Goal: Task Accomplishment & Management: Manage account settings

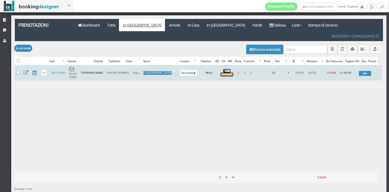
click at [221, 73] on div "Incompleto" at bounding box center [227, 75] width 13 height 4
click at [180, 69] on button "Arrivato" at bounding box center [189, 72] width 18 height 7
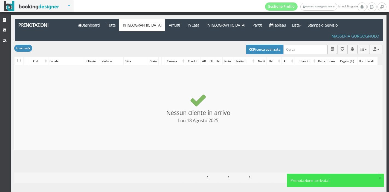
checkbox input "false"
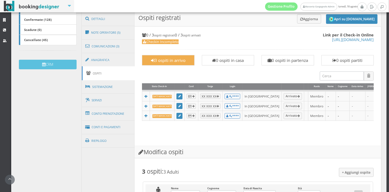
scroll to position [138, 0]
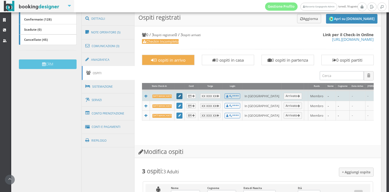
click at [177, 98] on link at bounding box center [180, 96] width 6 height 6
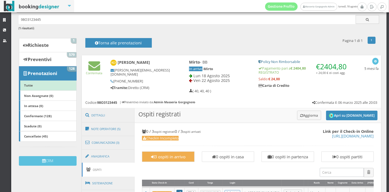
scroll to position [0, 0]
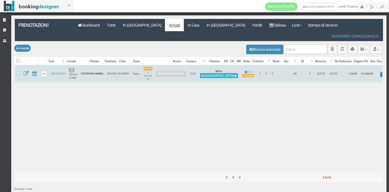
click at [200, 73] on button "[GEOGRAPHIC_DATA]" at bounding box center [219, 75] width 38 height 5
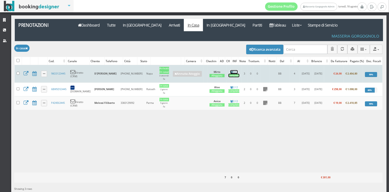
click at [229, 74] on div "Completo" at bounding box center [234, 76] width 11 height 4
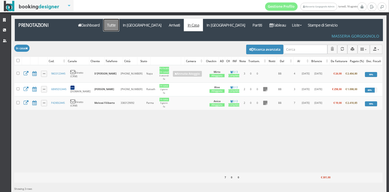
click at [109, 26] on link "Tutte" at bounding box center [111, 25] width 16 height 12
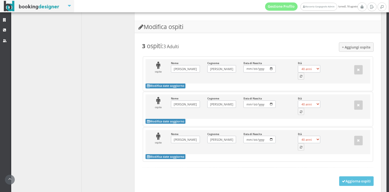
scroll to position [331, 0]
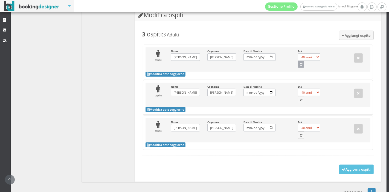
click at [300, 63] on icon "button" at bounding box center [301, 64] width 2 height 3
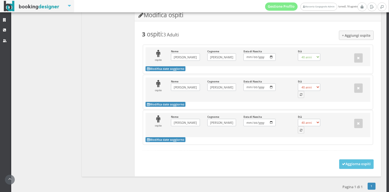
scroll to position [325, 0]
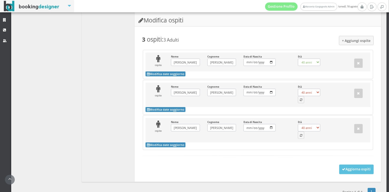
select select "61"
click at [300, 99] on icon "button" at bounding box center [301, 100] width 2 height 3
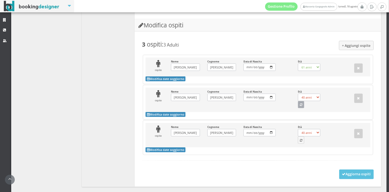
select select "60"
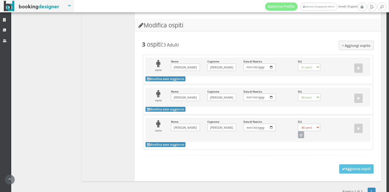
click at [300, 134] on icon "button" at bounding box center [301, 135] width 2 height 3
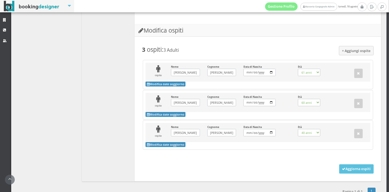
select select "60"
click at [354, 164] on button "Aggiorna ospiti" at bounding box center [356, 168] width 35 height 9
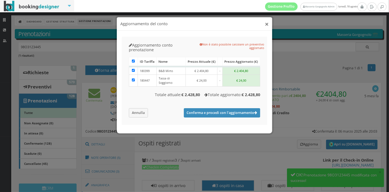
click at [266, 25] on button "×" at bounding box center [267, 24] width 4 height 7
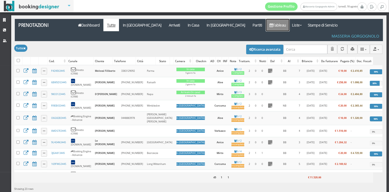
click at [266, 22] on link "Tableau" at bounding box center [278, 25] width 24 height 12
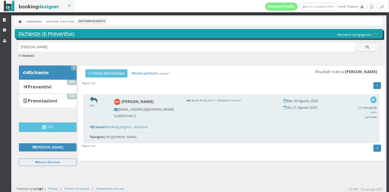
click at [94, 101] on icon at bounding box center [93, 99] width 7 height 7
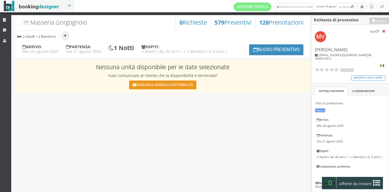
click at [162, 86] on button "Comunica assenza disponibilità" at bounding box center [162, 84] width 67 height 9
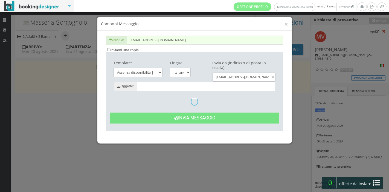
type input "Date non disponibili - [PERSON_NAME] dal 20/08 al 21/08"
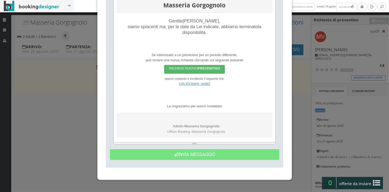
scroll to position [138, 0]
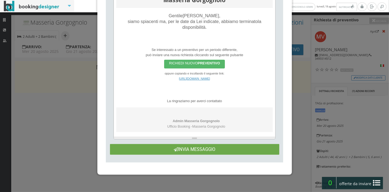
click at [210, 146] on button "Invia Messaggio" at bounding box center [194, 149] width 169 height 11
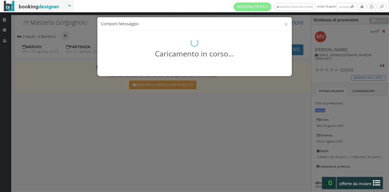
scroll to position [0, 0]
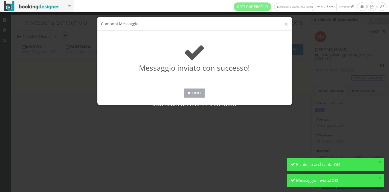
click at [196, 93] on button "Chiudi" at bounding box center [194, 92] width 21 height 9
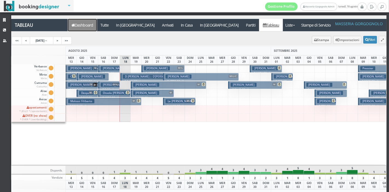
click at [91, 28] on link "Dashboard" at bounding box center [82, 25] width 29 height 12
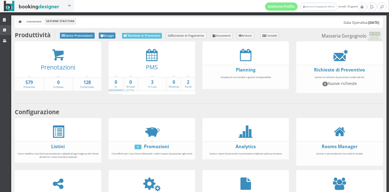
click at [3, 30] on icon at bounding box center [5, 30] width 4 height 4
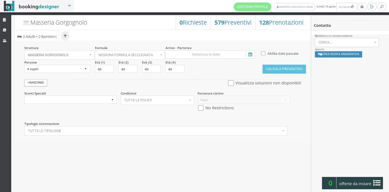
select select
click at [64, 36] on button "+" at bounding box center [65, 35] width 8 height 9
click at [41, 39] on li "Sistemazione | 2 Adulti + 2 Bambini ( 5, 6 anni )" at bounding box center [37, 35] width 44 height 11
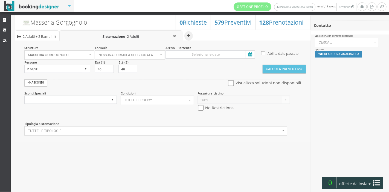
select select "4"
type input "44"
type input "42"
type input "5"
type input "6"
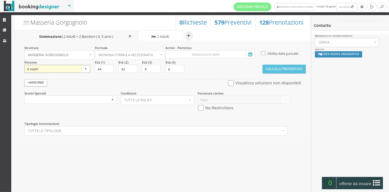
click at [84, 70] on select "1 ospite 2 ospiti 3 ospiti 4 ospiti 5 ospiti 6 ospiti 7 ospiti 8 ospiti 9 ospit…" at bounding box center [57, 69] width 66 height 8
select select "1"
click at [24, 65] on select "1 ospite 2 ospiti 3 ospiti 4 ospiti 5 ospiti 6 ospiti 7 ospiti 8 ospiti 9 ospit…" at bounding box center [57, 69] width 66 height 8
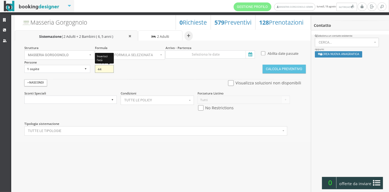
click at [106, 68] on input "44" at bounding box center [104, 69] width 19 height 8
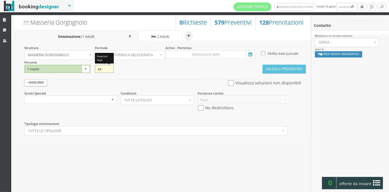
click at [110, 71] on input "44" at bounding box center [104, 69] width 19 height 8
click at [109, 69] on input "43" at bounding box center [104, 69] width 19 height 8
click at [109, 69] on input "42" at bounding box center [104, 69] width 19 height 8
click at [109, 69] on input "41" at bounding box center [104, 69] width 19 height 8
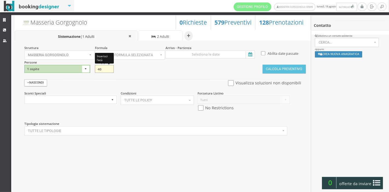
type input "40"
click at [109, 69] on input "40" at bounding box center [104, 69] width 19 height 8
click at [154, 60] on div "Struttura Masseria Gorgognolo × Seleziona Masseria Gorgognolo Masseria Gorgogno…" at bounding box center [163, 92] width 296 height 102
click at [155, 55] on span "Nessuna formula selezionata" at bounding box center [129, 55] width 60 height 4
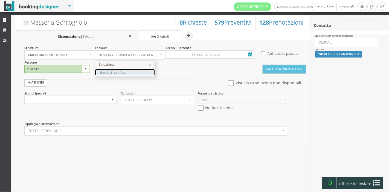
click at [148, 69] on link "Bed & Breakfast" at bounding box center [124, 72] width 59 height 6
select select "4"
click at [249, 54] on icon at bounding box center [250, 54] width 8 height 7
click at [249, 54] on input at bounding box center [210, 54] width 89 height 8
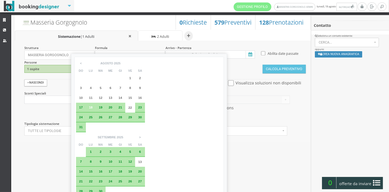
click at [131, 118] on span "29" at bounding box center [130, 117] width 4 height 4
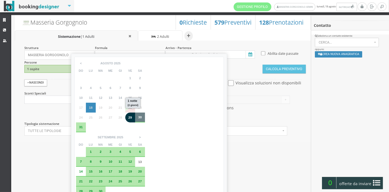
click at [138, 118] on div "30" at bounding box center [140, 116] width 6 height 3
type input "29 ago 2025 - 30 ago 2025"
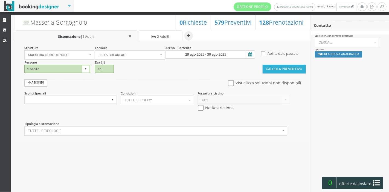
click at [275, 67] on button "Calcola Preventivo" at bounding box center [284, 69] width 43 height 9
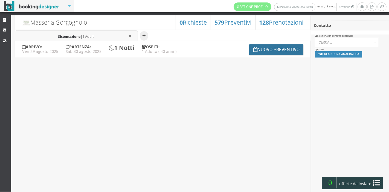
click at [256, 50] on button "Nuovo Preventivo" at bounding box center [276, 49] width 54 height 11
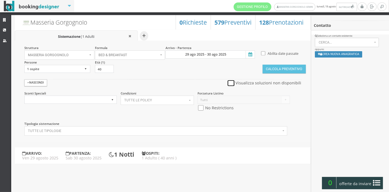
click at [234, 83] on input "checkbox" at bounding box center [231, 83] width 7 height 6
click at [233, 85] on input "checkbox" at bounding box center [231, 83] width 7 height 6
checkbox input "false"
click at [201, 108] on input "checkbox" at bounding box center [201, 108] width 7 height 6
checkbox input "true"
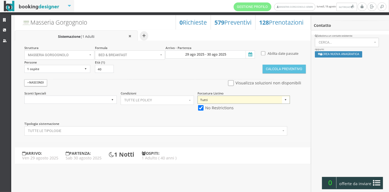
click at [261, 100] on select "Tutti Listino 2024" at bounding box center [244, 100] width 93 height 8
click at [278, 75] on section "Avanzate Nascondi Visualizza soluzioni non disponibili Sconti Speciali Sconto T…" at bounding box center [164, 94] width 283 height 41
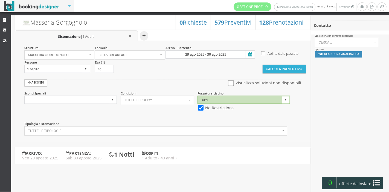
click at [277, 72] on button "Calcola Preventivo" at bounding box center [284, 69] width 43 height 9
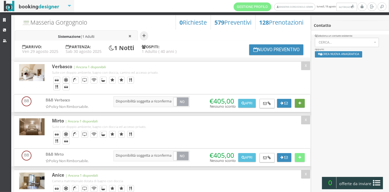
click at [299, 102] on icon at bounding box center [300, 104] width 3 height 4
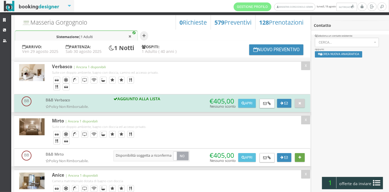
click at [299, 156] on icon at bounding box center [300, 158] width 3 height 4
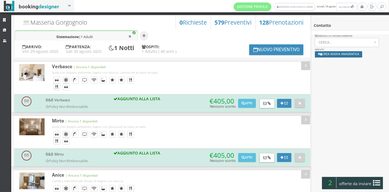
click at [333, 55] on button "Crea nuova anagrafica" at bounding box center [338, 54] width 47 height 6
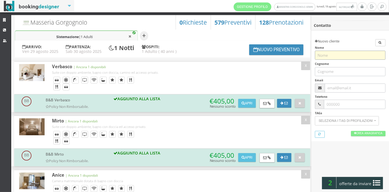
click at [331, 55] on input "text" at bounding box center [350, 55] width 70 height 9
paste input "info2@holytours.it"
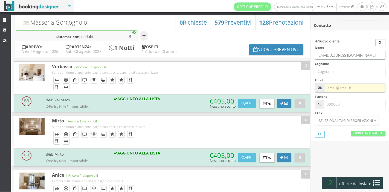
type input "info2@holytours.it"
click at [337, 87] on input "text" at bounding box center [355, 87] width 61 height 9
paste input "info2@holytours.it"
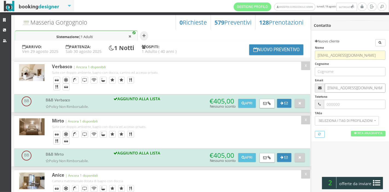
type input "[EMAIL_ADDRESS][DOMAIN_NAME]"
drag, startPoint x: 330, startPoint y: 54, endPoint x: 307, endPoint y: 51, distance: 23.1
click at [307, 51] on div "Contatto Apri / Not Rated Modifica dati cliente Profilo ( 0 ) Azioni recenti TA…" at bounding box center [194, 103] width 389 height 177
click at [344, 54] on input "Holytours.it" at bounding box center [350, 55] width 70 height 9
type input "Holytours"
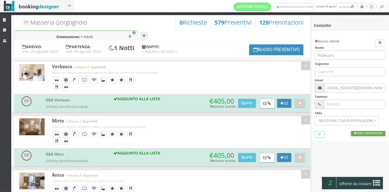
click at [354, 135] on icon at bounding box center [355, 133] width 2 height 3
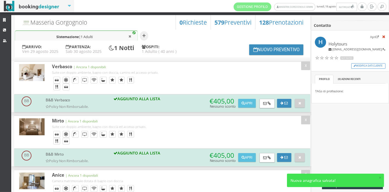
scroll to position [6, 0]
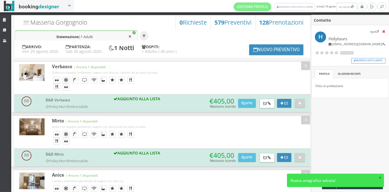
click at [380, 178] on button "×" at bounding box center [380, 177] width 3 height 5
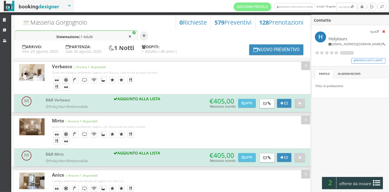
click at [379, 184] on button "×" at bounding box center [380, 182] width 3 height 5
drag, startPoint x: 380, startPoint y: 184, endPoint x: 388, endPoint y: 166, distance: 20.3
click at [388, 166] on div "Contatto Apri Holytours info2@holytours.it / Not Rated Modifica dati cliente Pr…" at bounding box center [350, 108] width 78 height 192
click at [376, 183] on icon at bounding box center [376, 182] width 7 height 9
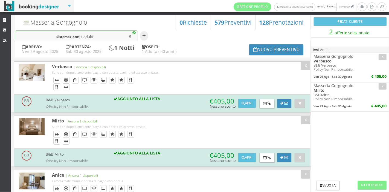
scroll to position [0, 0]
click at [363, 184] on button "Riepilogo >>" at bounding box center [372, 185] width 29 height 9
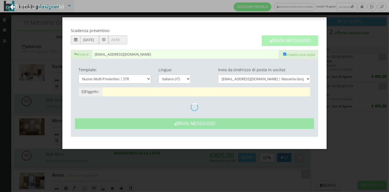
type input "Masseria Gorgognolo: Preventivo - Holytours"
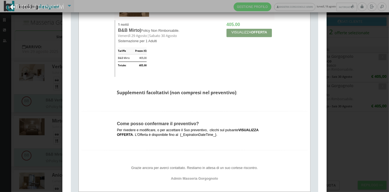
scroll to position [369, 0]
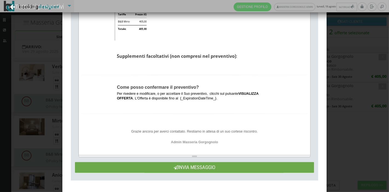
click at [215, 170] on button "Invia Messaggio" at bounding box center [194, 167] width 239 height 11
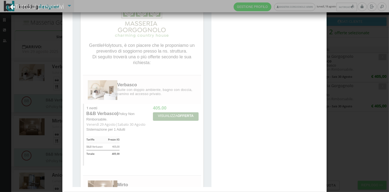
scroll to position [0, 0]
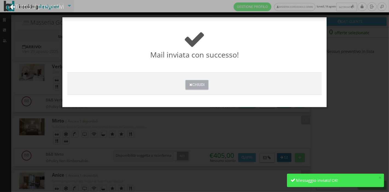
click at [201, 83] on button "Chiudi" at bounding box center [197, 85] width 23 height 10
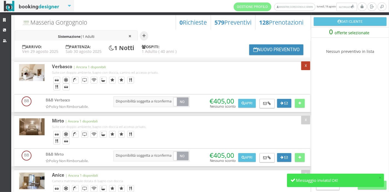
click at [305, 67] on button "X" at bounding box center [305, 65] width 9 height 9
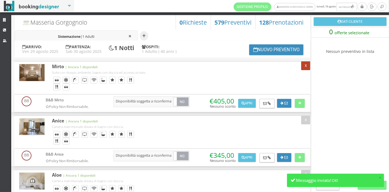
click at [304, 67] on button "X" at bounding box center [305, 65] width 9 height 9
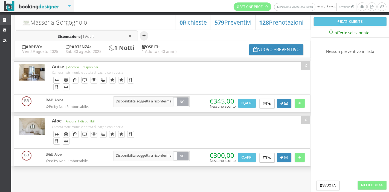
click at [3, 18] on link "Strutture" at bounding box center [5, 20] width 11 height 10
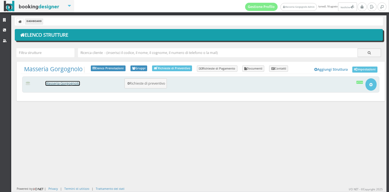
click at [77, 83] on link "Masseria Gorgognolo" at bounding box center [62, 83] width 34 height 5
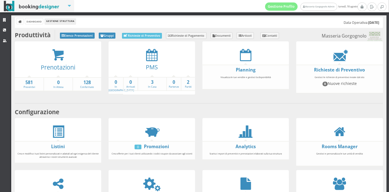
click at [144, 57] on div at bounding box center [152, 55] width 86 height 12
click at [151, 57] on icon at bounding box center [151, 55] width 11 height 12
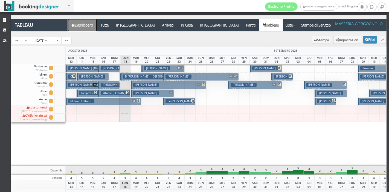
click at [88, 28] on link "Dashboard" at bounding box center [82, 25] width 29 height 12
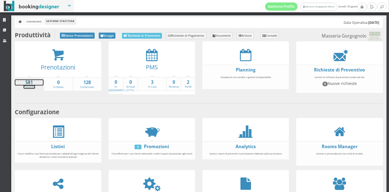
click at [30, 82] on strong "581" at bounding box center [29, 82] width 29 height 6
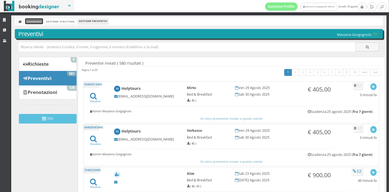
click at [33, 22] on link "Dashboard" at bounding box center [34, 21] width 18 height 6
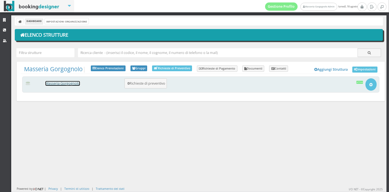
click at [68, 82] on link "Masseria Gorgognolo" at bounding box center [62, 83] width 34 height 5
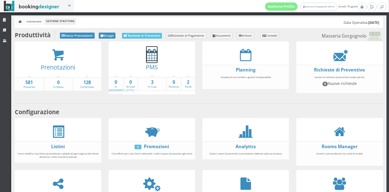
click at [147, 57] on icon at bounding box center [151, 55] width 11 height 12
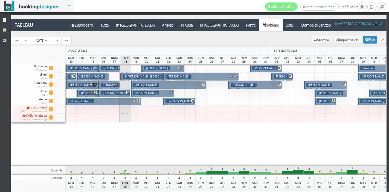
click at [218, 180] on div "1" at bounding box center [222, 177] width 11 height 5
click at [15, 41] on link "<<" at bounding box center [17, 41] width 10 height 8
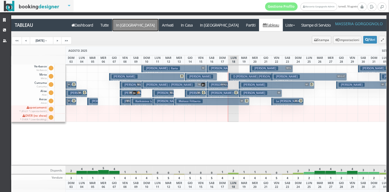
click at [124, 28] on a=pms-arrival-reservations"] "In [GEOGRAPHIC_DATA]" at bounding box center [135, 25] width 46 height 12
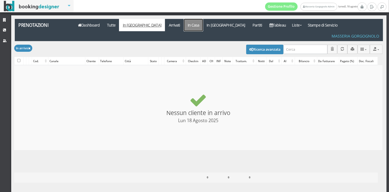
click at [184, 28] on link "In Casa" at bounding box center [193, 25] width 19 height 12
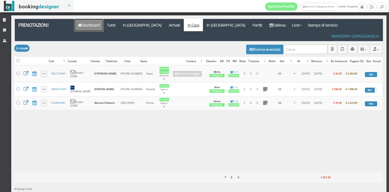
click at [80, 23] on icon at bounding box center [79, 25] width 3 height 4
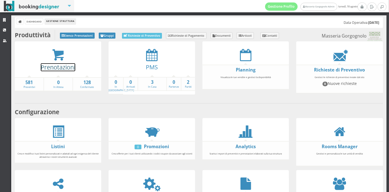
click at [66, 64] on link "Prenotazioni" at bounding box center [58, 67] width 34 height 8
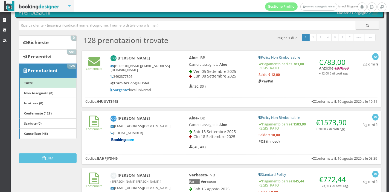
scroll to position [24, 0]
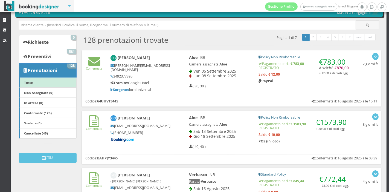
click at [188, 91] on div "Confermata Francesco Gazzaneo f.gazzaneo@atlantapackaging.eu 3492377395 Tramite…" at bounding box center [231, 78] width 299 height 56
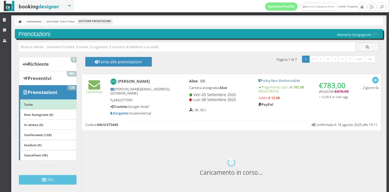
click at [188, 91] on div "Aloe - BB Camera assegnata: Aloe Ven 05 Settembre 2025 Lun 08 Settembre 2025 ( …" at bounding box center [220, 95] width 70 height 38
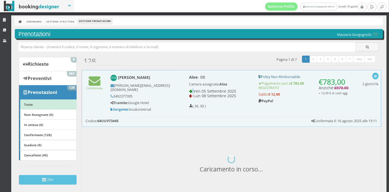
click at [189, 91] on div "Ven 05 Settembre 2025" at bounding box center [220, 91] width 62 height 5
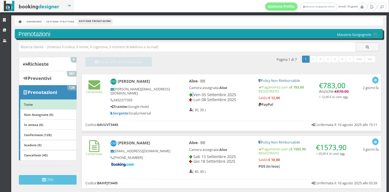
scroll to position [0, 0]
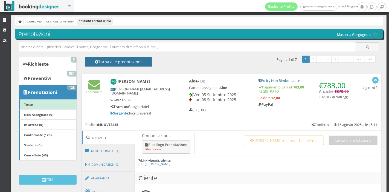
click at [139, 65] on h4 "Torna alle prenotazioni" at bounding box center [118, 63] width 54 height 8
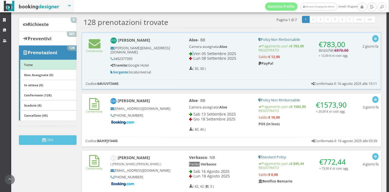
scroll to position [45, 0]
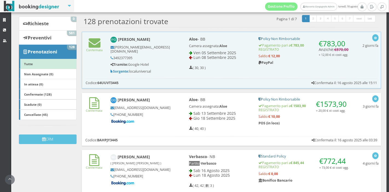
click at [139, 69] on h5 "Sorgente: localuniversal" at bounding box center [141, 71] width 60 height 4
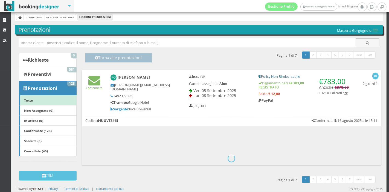
scroll to position [0, 0]
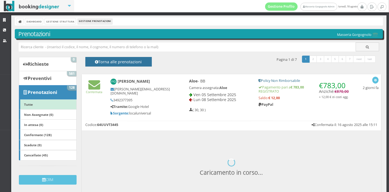
click at [139, 65] on h4 "Torna alle prenotazioni" at bounding box center [118, 63] width 54 height 8
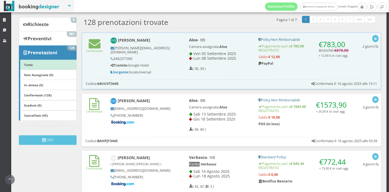
scroll to position [45, 0]
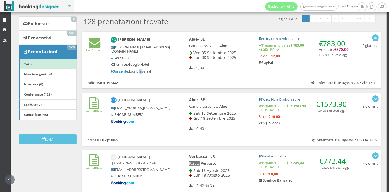
drag, startPoint x: 139, startPoint y: 65, endPoint x: 143, endPoint y: 65, distance: 4.1
click at [143, 69] on h5 "Sorgente: localuniversal" at bounding box center [141, 71] width 60 height 4
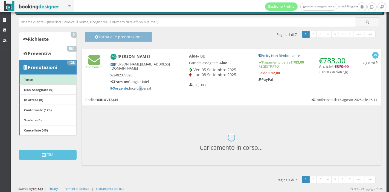
scroll to position [0, 0]
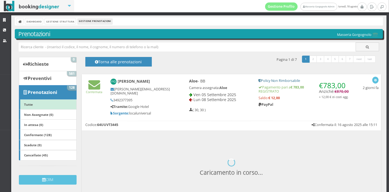
click at [115, 73] on div "Segna come "Non visualizzata" Segna come "Visualizzata" Visualizza Visualizza s…" at bounding box center [229, 151] width 307 height 158
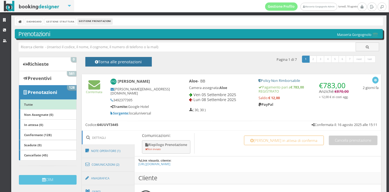
click at [120, 63] on h4 "Torna alle prenotazioni" at bounding box center [118, 63] width 54 height 8
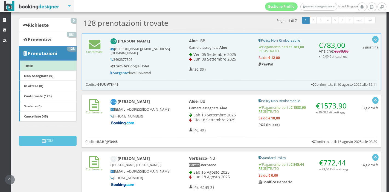
scroll to position [45, 0]
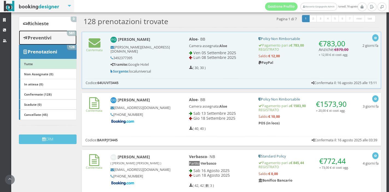
click at [50, 38] on b "Preventivi" at bounding box center [40, 37] width 24 height 6
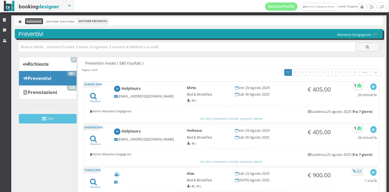
click at [29, 23] on link "Dashboard" at bounding box center [34, 21] width 18 height 6
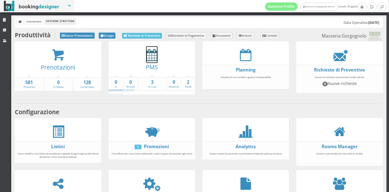
click at [147, 58] on icon at bounding box center [151, 55] width 11 height 12
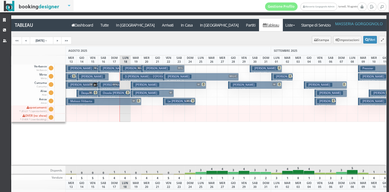
click at [132, 70] on button "[PERSON_NAME] M € 567.00 2 notti 2 Adulti" at bounding box center [131, 69] width 22 height 8
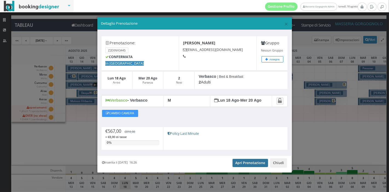
click at [241, 165] on link "Apri Prenotazione" at bounding box center [251, 163] width 36 height 8
click at [286, 27] on span "×" at bounding box center [286, 23] width 4 height 9
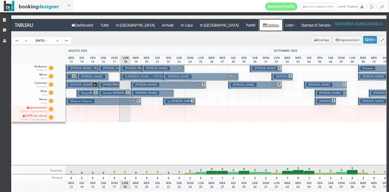
click at [259, 25] on link "Tableau" at bounding box center [271, 25] width 24 height 12
click at [139, 69] on span "M" at bounding box center [139, 67] width 4 height 3
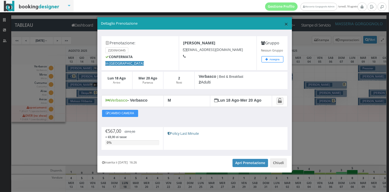
click at [288, 28] on span "×" at bounding box center [286, 23] width 4 height 9
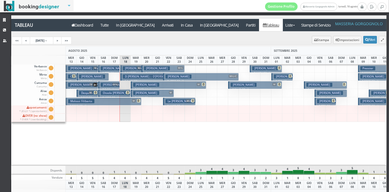
scroll to position [19, 0]
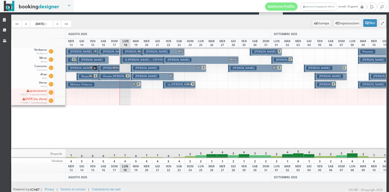
click at [130, 53] on h3 "Messina Mauro" at bounding box center [136, 52] width 26 height 4
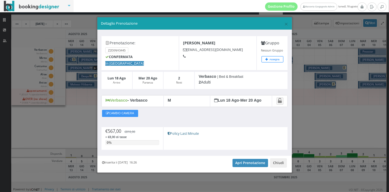
click at [237, 167] on div "Inserita il 18 Ago 2025 16:26 Apri Prenotazione Chiudi" at bounding box center [194, 164] width 195 height 17
click at [240, 163] on link "Apri Prenotazione" at bounding box center [251, 163] width 36 height 8
click at [278, 161] on button "Chiudi" at bounding box center [278, 162] width 17 height 9
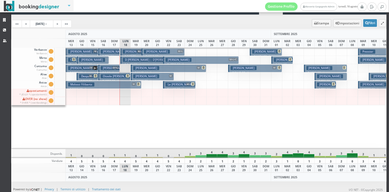
click at [137, 50] on span "M" at bounding box center [139, 51] width 4 height 3
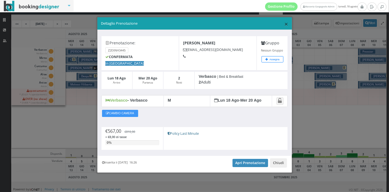
click at [286, 24] on span "×" at bounding box center [286, 23] width 4 height 9
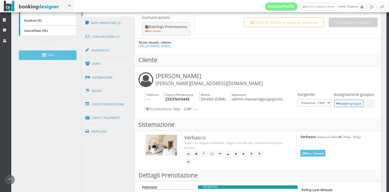
scroll to position [188, 0]
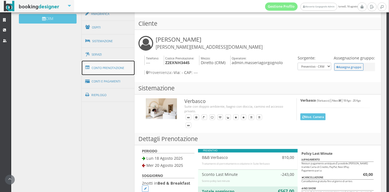
click at [120, 70] on link "Conto Prenotazione" at bounding box center [108, 68] width 53 height 14
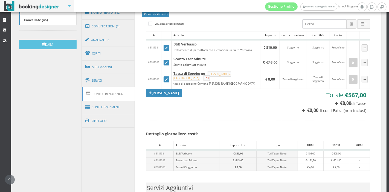
scroll to position [159, 0]
click at [125, 100] on link "Conti e Pagamenti" at bounding box center [108, 107] width 53 height 14
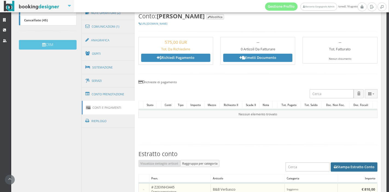
click at [336, 167] on button "Stampa Estratto Conto" at bounding box center [354, 166] width 47 height 9
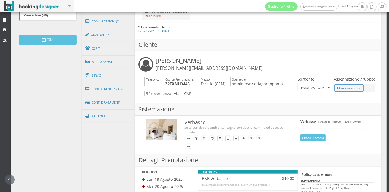
scroll to position [167, 0]
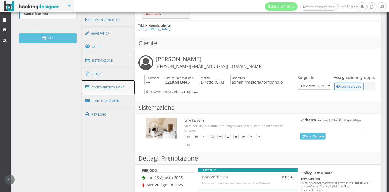
click at [112, 88] on link "Conto Prenotazione" at bounding box center [108, 87] width 53 height 14
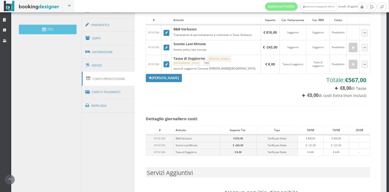
scroll to position [175, 0]
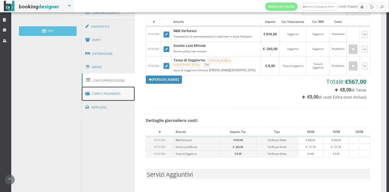
click at [134, 97] on link "Conti e Pagamenti" at bounding box center [108, 94] width 53 height 14
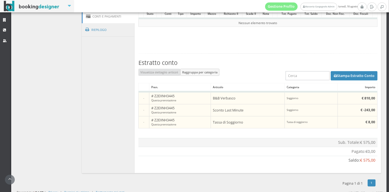
scroll to position [263, 0]
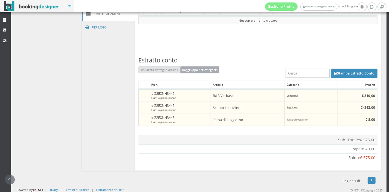
click at [201, 70] on button "Raggruppa per categoria" at bounding box center [199, 69] width 39 height 7
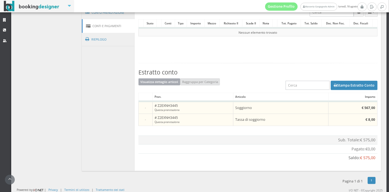
click at [177, 79] on button "Visualizza dettaglio articoli" at bounding box center [159, 81] width 42 height 7
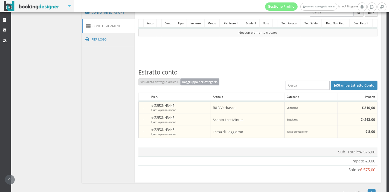
click at [194, 80] on button "Raggruppa per categoria" at bounding box center [199, 81] width 39 height 7
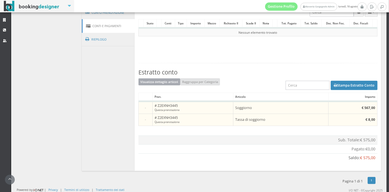
click at [160, 82] on button "Visualizza dettaglio articoli" at bounding box center [159, 81] width 42 height 7
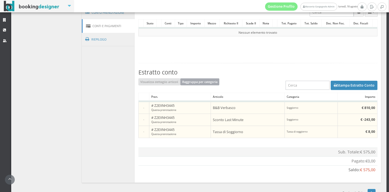
click at [192, 78] on button "Raggruppa per categoria" at bounding box center [199, 81] width 39 height 7
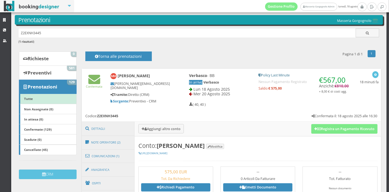
scroll to position [0, 0]
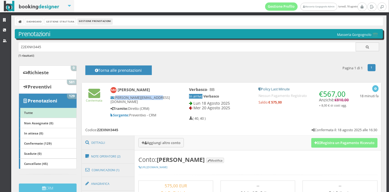
drag, startPoint x: 172, startPoint y: 98, endPoint x: 115, endPoint y: 99, distance: 56.9
click at [115, 99] on div "Mauro Messina messina@pureadvisory.it Tramite: Diretto (CRM) Sorgente: Preventi…" at bounding box center [141, 102] width 68 height 35
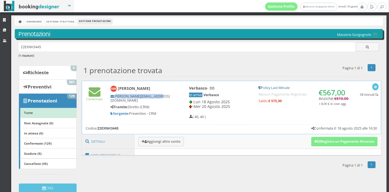
scroll to position [8, 0]
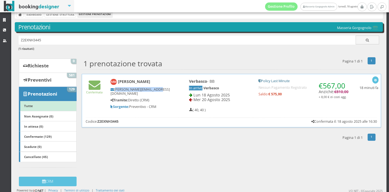
copy h5 "messina@pureadvisory.it"
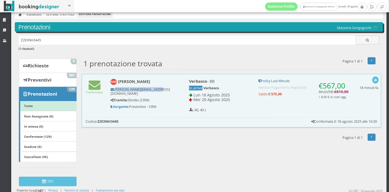
scroll to position [0, 0]
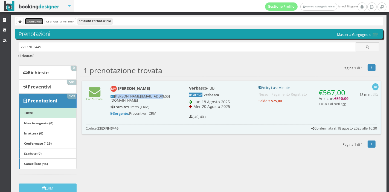
click at [39, 23] on link "Dashboard" at bounding box center [34, 21] width 18 height 6
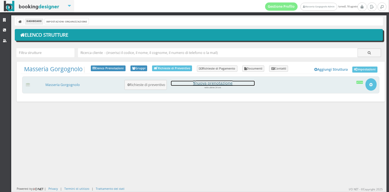
click at [206, 84] on h4 "1 nuova prenotazione" at bounding box center [213, 83] width 84 height 5
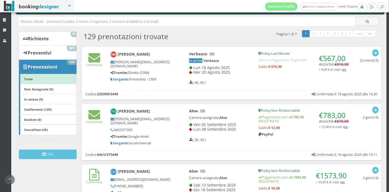
scroll to position [28, 0]
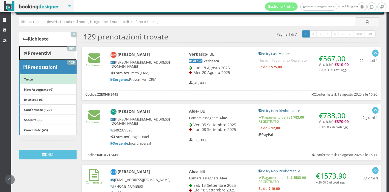
click at [46, 50] on b "Preventivi" at bounding box center [40, 53] width 24 height 6
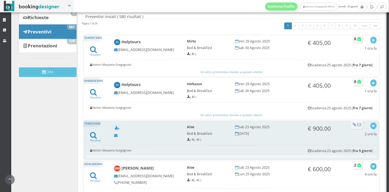
scroll to position [47, 0]
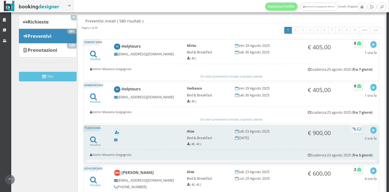
click at [253, 148] on div "Admin Masseria Gorgognolo [GEOGRAPHIC_DATA]: [DATE] ( [DATE] )" at bounding box center [231, 153] width 291 height 11
click at [148, 133] on h4 at bounding box center [146, 132] width 65 height 6
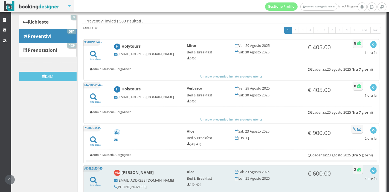
scroll to position [125, 0]
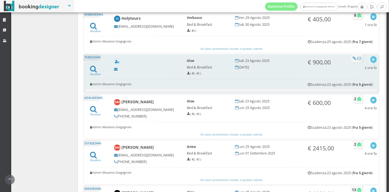
click at [138, 76] on div "7548253445 Visualizza Aloe Bed & Breakfast ( 40, 40 ) [DATE] [DATE] € 900,00 Vi…" at bounding box center [231, 73] width 296 height 39
click at [93, 69] on icon at bounding box center [93, 68] width 7 height 7
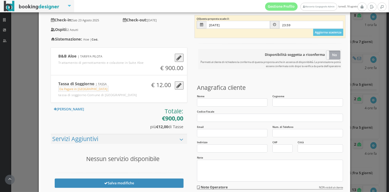
scroll to position [0, 0]
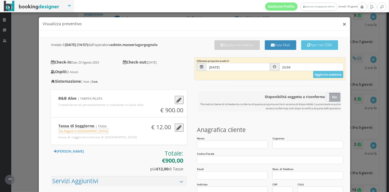
click at [343, 24] on button "×" at bounding box center [345, 24] width 4 height 7
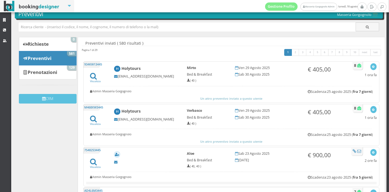
scroll to position [14, 0]
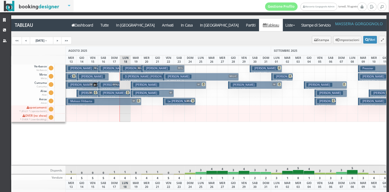
scroll to position [19, 0]
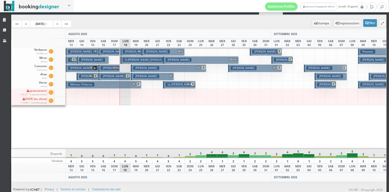
click at [132, 53] on h3 "[PERSON_NAME]" at bounding box center [136, 52] width 26 height 4
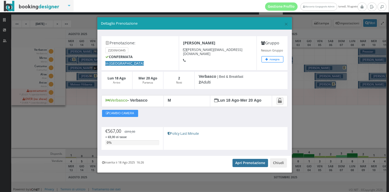
click at [249, 162] on link "Apri Prenotazione" at bounding box center [251, 163] width 36 height 8
click at [287, 25] on span "×" at bounding box center [286, 23] width 4 height 9
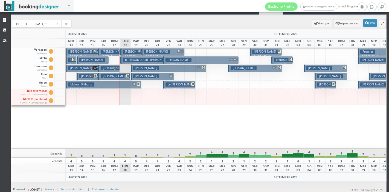
scroll to position [0, 0]
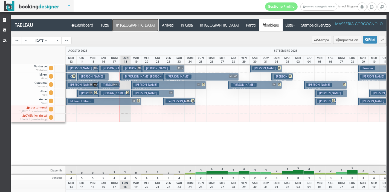
click at [119, 27] on a=pms-arrival-reservations"] "In Arrivo" at bounding box center [135, 25] width 46 height 12
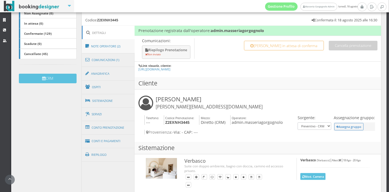
scroll to position [125, 0]
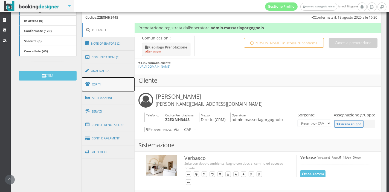
click at [103, 88] on link "Ospiti" at bounding box center [108, 84] width 53 height 14
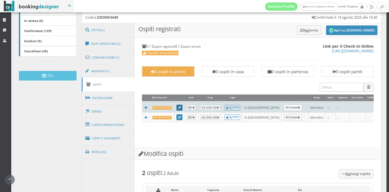
click at [181, 108] on link at bounding box center [180, 108] width 6 height 6
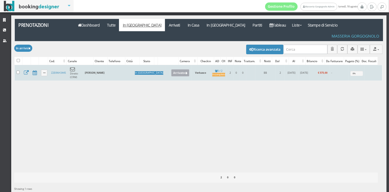
click at [171, 69] on button "Arrivato" at bounding box center [180, 72] width 18 height 7
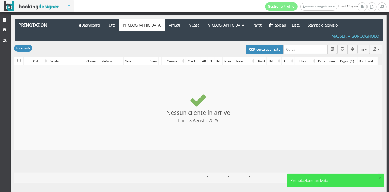
checkbox input "false"
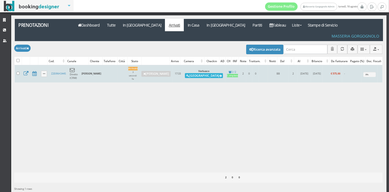
click at [189, 73] on button "[GEOGRAPHIC_DATA]" at bounding box center [204, 75] width 38 height 5
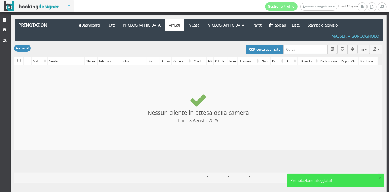
checkbox input "false"
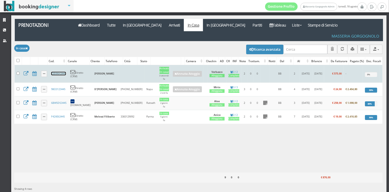
click at [64, 72] on link "Z2EXNH3445" at bounding box center [58, 74] width 15 height 4
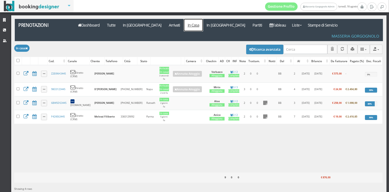
click at [184, 24] on link "In Casa" at bounding box center [193, 25] width 19 height 12
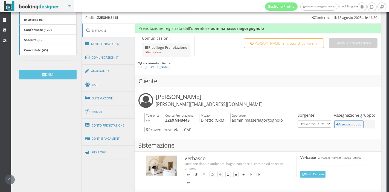
scroll to position [104, 0]
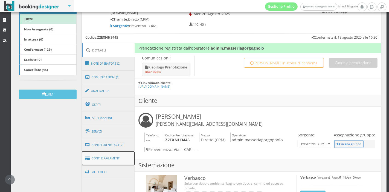
click at [114, 160] on link "Conti e Pagamenti" at bounding box center [108, 158] width 53 height 14
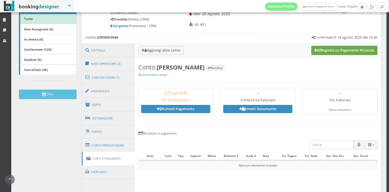
click at [344, 46] on button "Registra un Pagamento Ricevuto" at bounding box center [344, 50] width 66 height 9
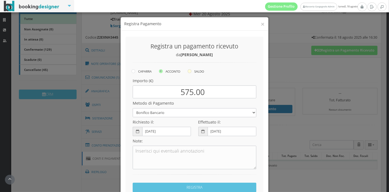
click at [191, 73] on label "SALDO" at bounding box center [196, 71] width 16 height 7
radio input "true"
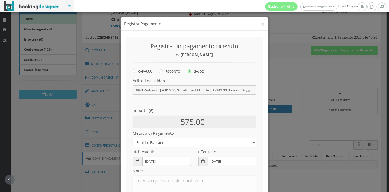
click at [187, 143] on select "Bonifico Bancario Carta di Credito Pay By Link Contanti Assegno Bancario Assegn…" at bounding box center [195, 142] width 124 height 9
select select
click at [133, 138] on select "Bonifico Bancario Carta di Credito Pay By Link Contanti Assegno Bancario Assegn…" at bounding box center [195, 142] width 124 height 9
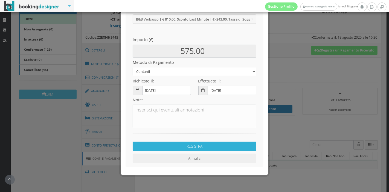
click at [193, 148] on button "REGISTRA" at bounding box center [195, 146] width 124 height 10
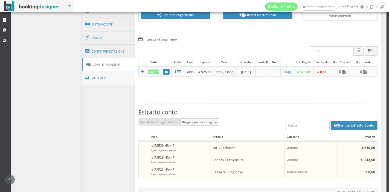
scroll to position [198, 0]
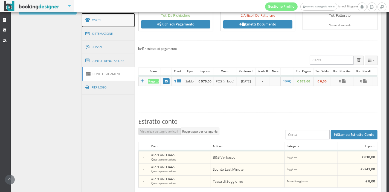
click at [109, 20] on link "Ospiti" at bounding box center [108, 20] width 53 height 14
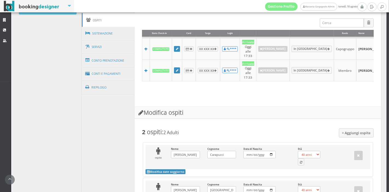
scroll to position [273, 0]
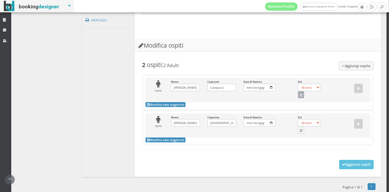
click at [300, 94] on icon "button" at bounding box center [301, 95] width 2 height 3
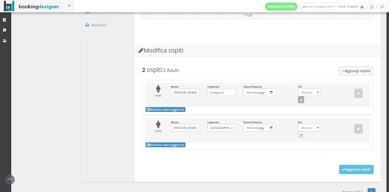
select select "43"
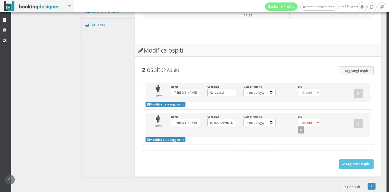
click at [300, 126] on button "button" at bounding box center [301, 129] width 7 height 7
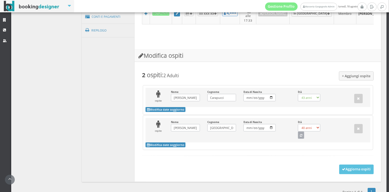
select select "57"
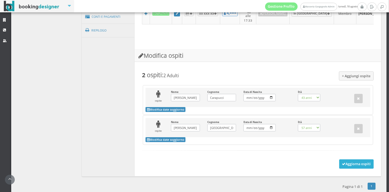
click at [339, 159] on button "Aggiorna ospiti" at bounding box center [356, 163] width 35 height 9
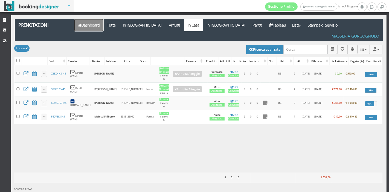
click at [102, 24] on link "Dashboard" at bounding box center [88, 25] width 29 height 12
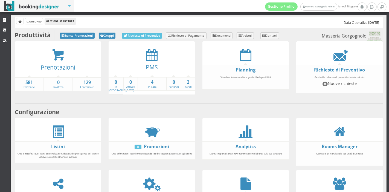
click at [143, 61] on div "PMS" at bounding box center [152, 69] width 86 height 16
click at [151, 61] on div "PMS" at bounding box center [152, 69] width 86 height 16
click at [151, 82] on strong "4" at bounding box center [152, 82] width 28 height 6
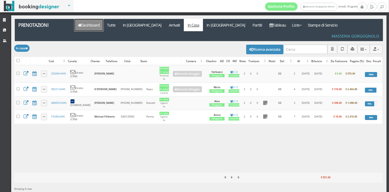
click at [91, 25] on link "Dashboard" at bounding box center [88, 25] width 29 height 12
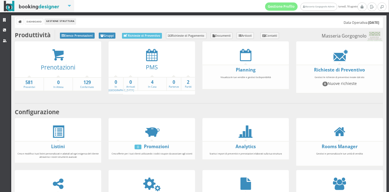
click at [62, 62] on div "Prenotazioni" at bounding box center [58, 69] width 86 height 16
click at [59, 65] on link "Prenotazioni" at bounding box center [58, 67] width 34 height 8
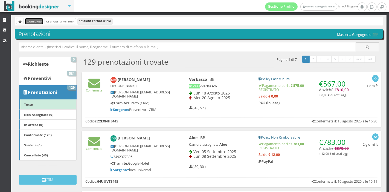
click at [36, 20] on link "Dashboard" at bounding box center [34, 21] width 18 height 6
